Goal: Task Accomplishment & Management: Use online tool/utility

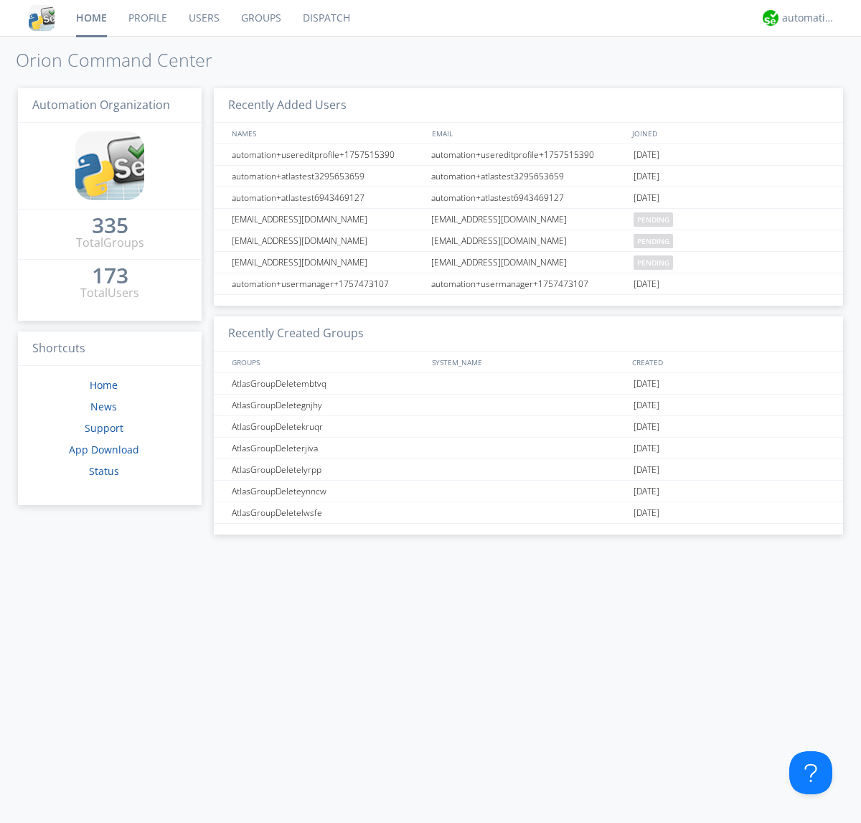
click at [325, 18] on link "Dispatch" at bounding box center [326, 18] width 69 height 36
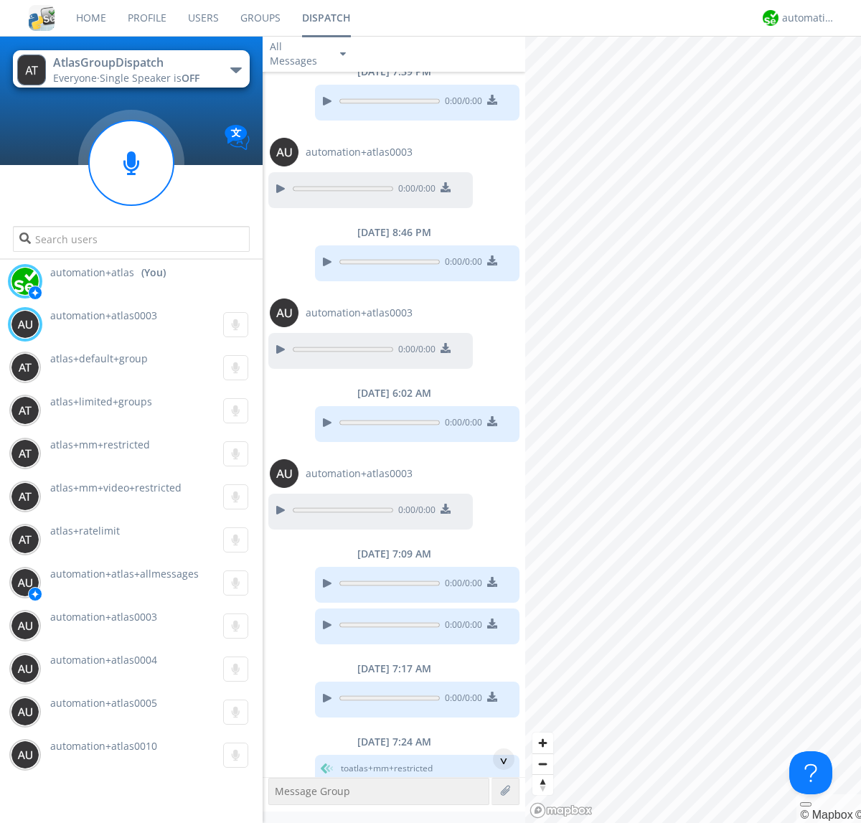
scroll to position [828, 0]
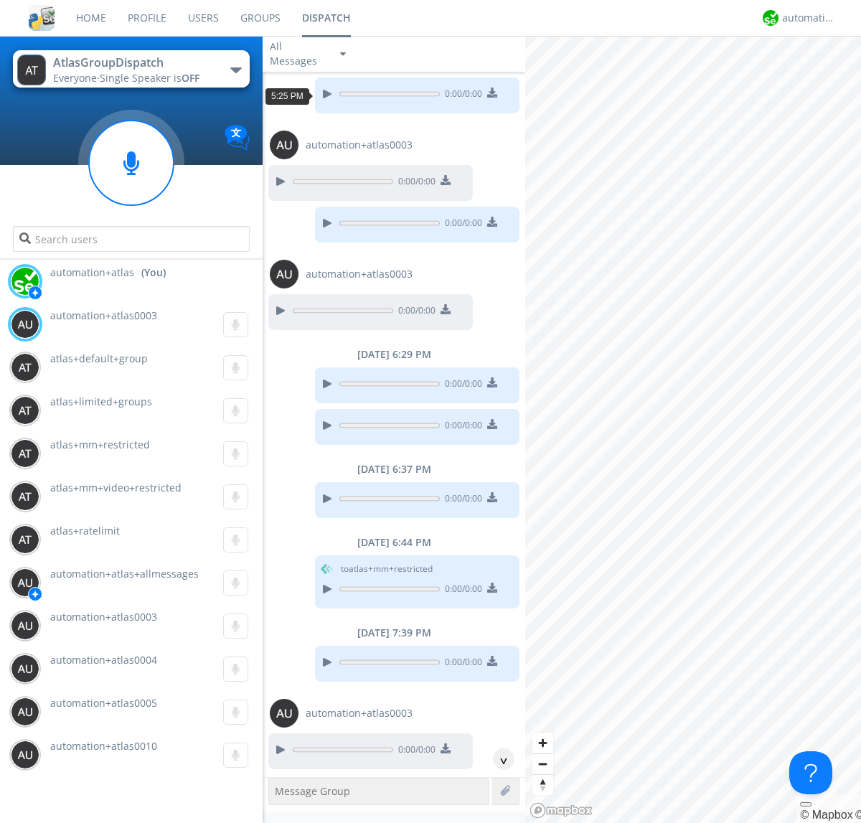
scroll to position [26, 0]
click at [498, 759] on div "^" at bounding box center [504, 760] width 22 height 22
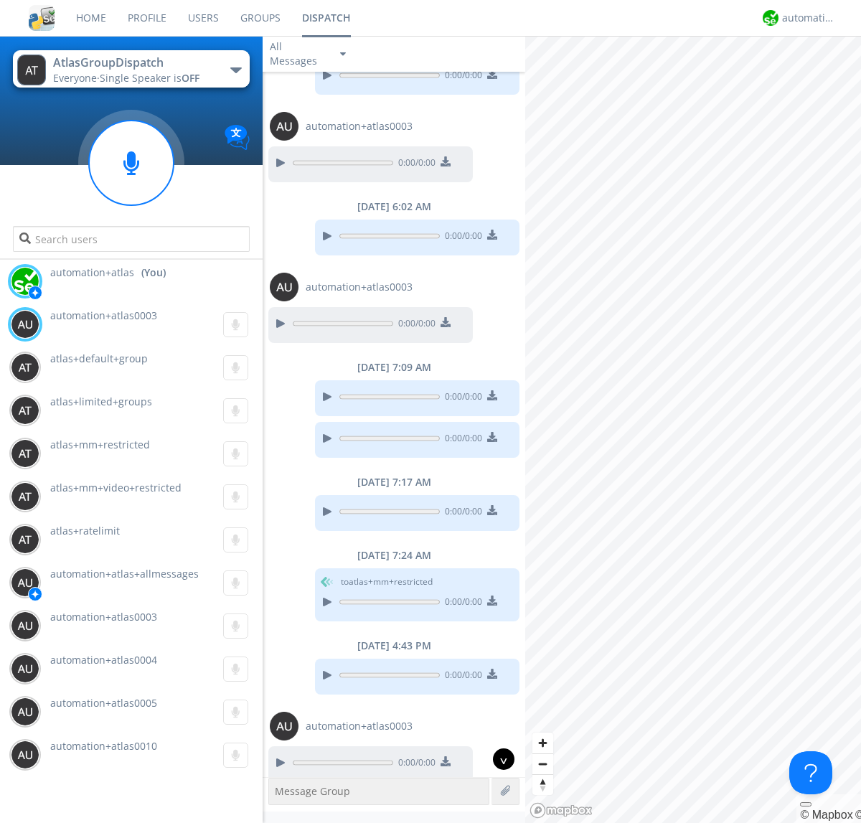
scroll to position [785, 0]
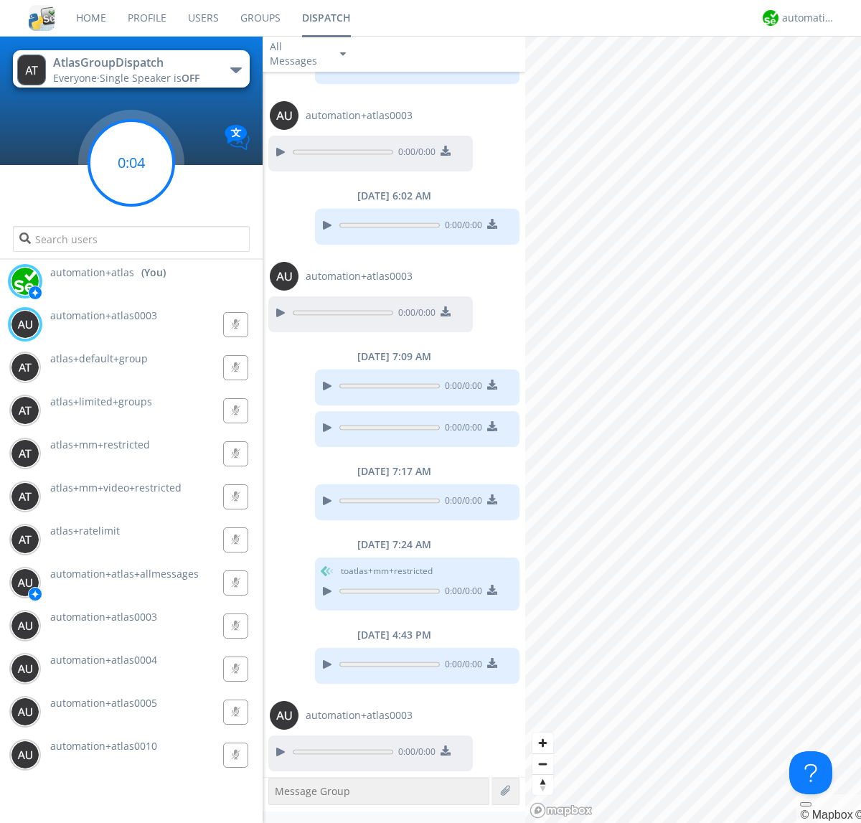
click at [131, 163] on g at bounding box center [131, 163] width 85 height 85
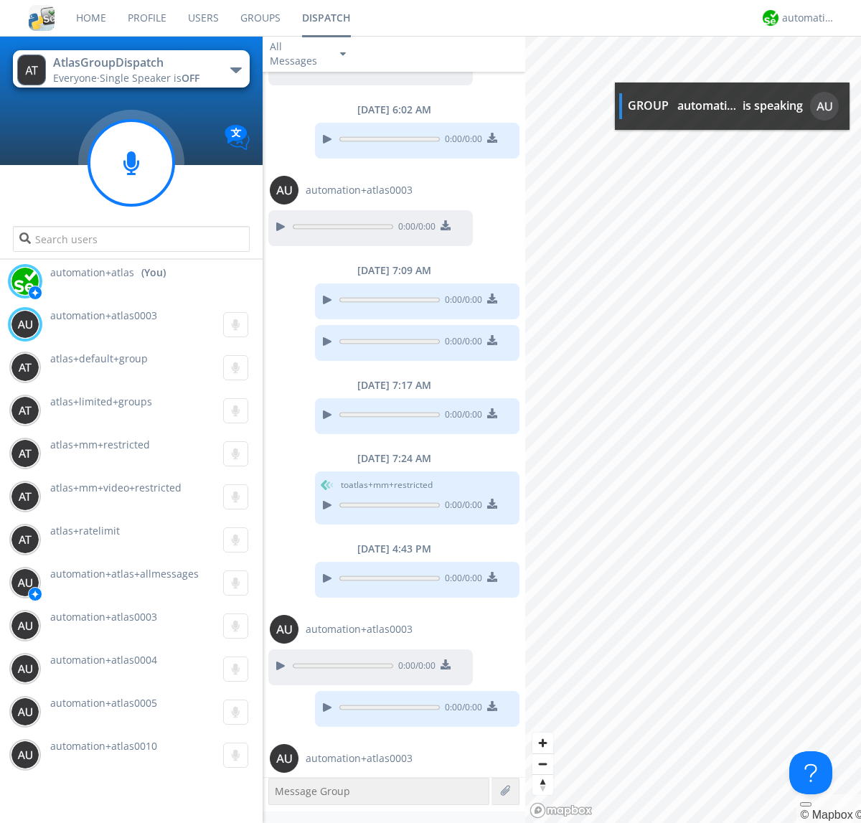
scroll to position [914, 0]
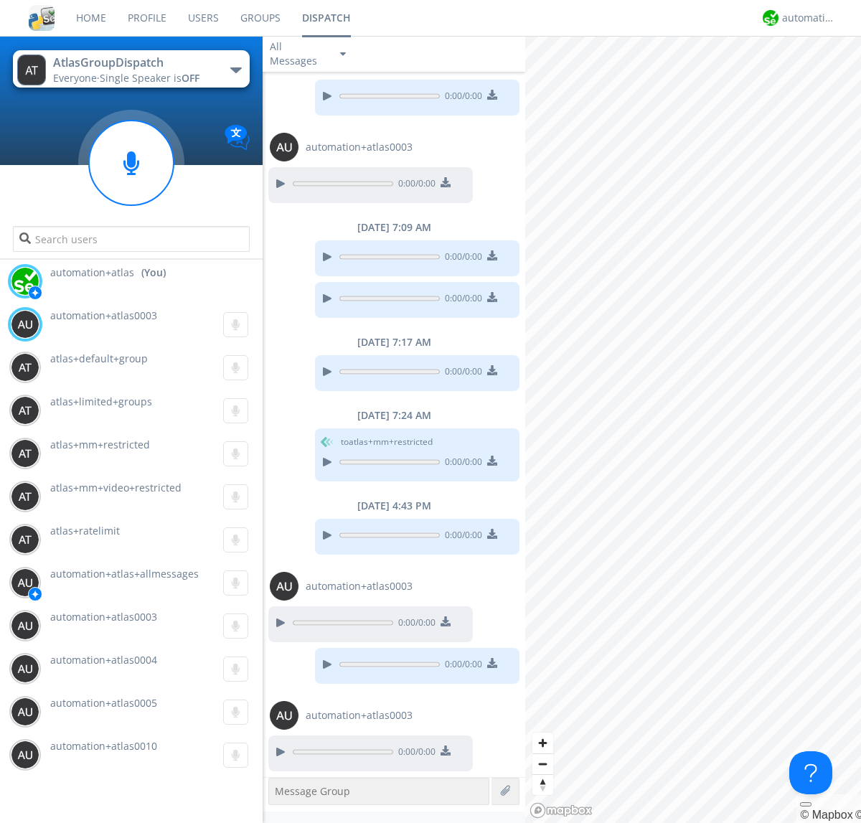
click at [235, 70] on div "button" at bounding box center [235, 70] width 11 height 6
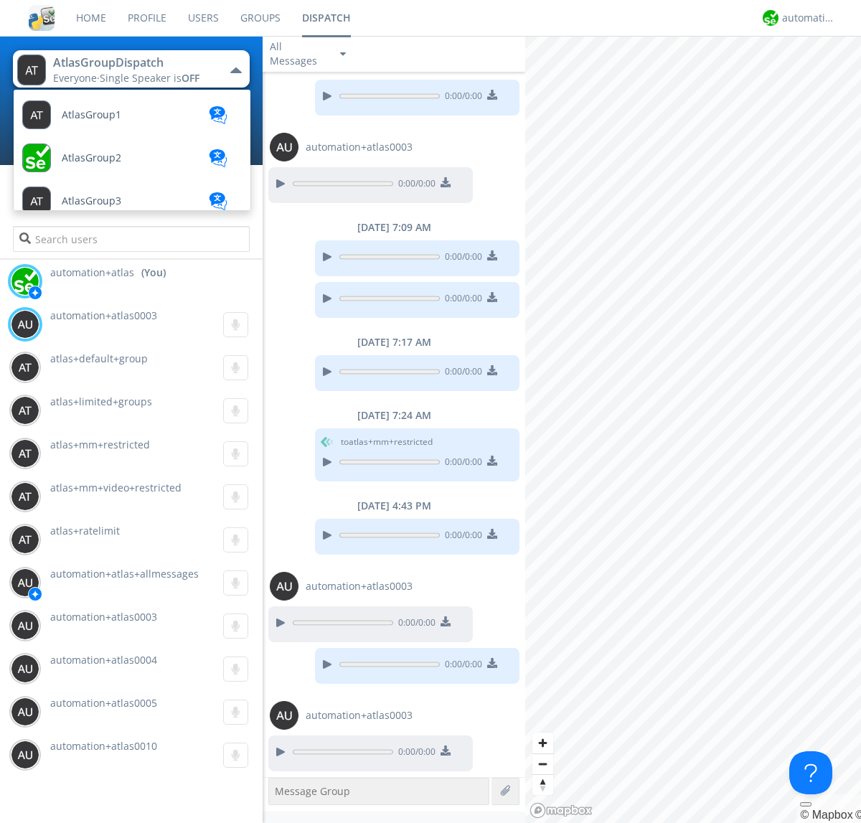
click at [111, 584] on span "AtlasGroupDispatch2" at bounding box center [113, 589] width 102 height 11
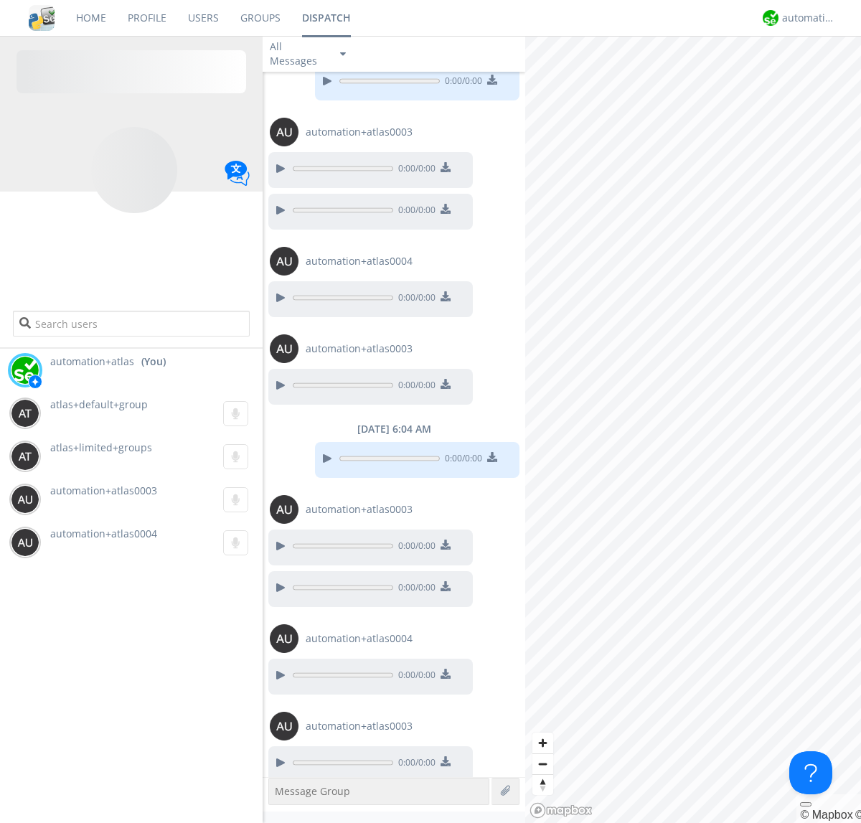
scroll to position [842, 0]
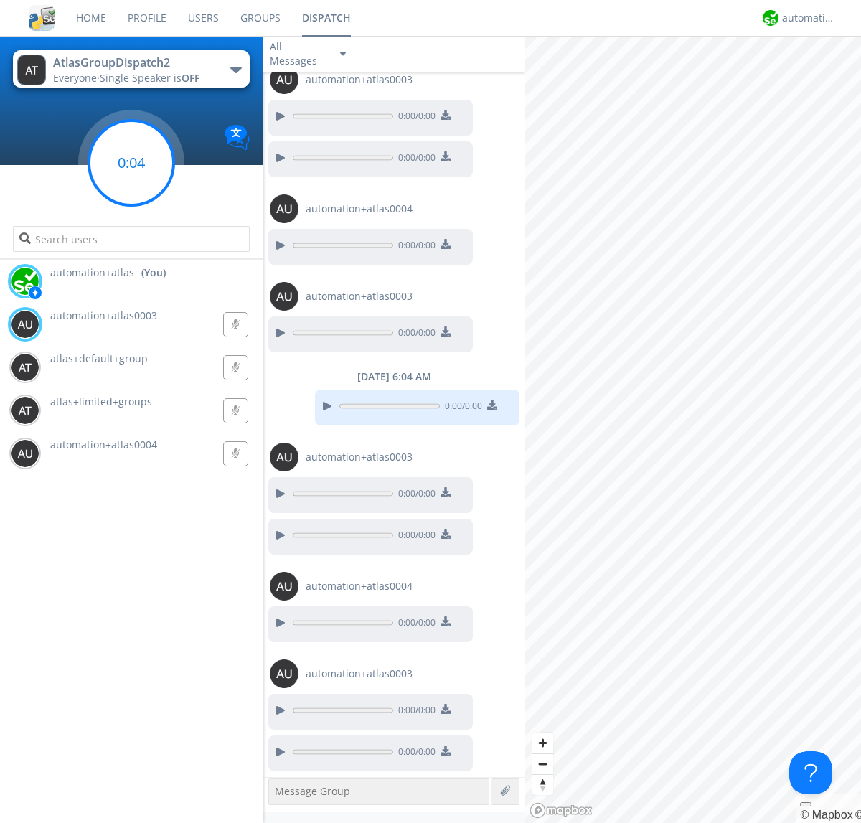
click at [131, 163] on g at bounding box center [131, 163] width 85 height 85
